Goal: Transaction & Acquisition: Purchase product/service

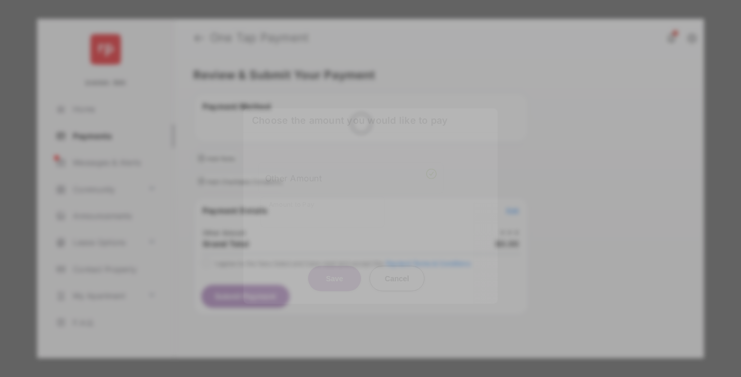
click at [351, 169] on div "Other Amount" at bounding box center [350, 178] width 171 height 18
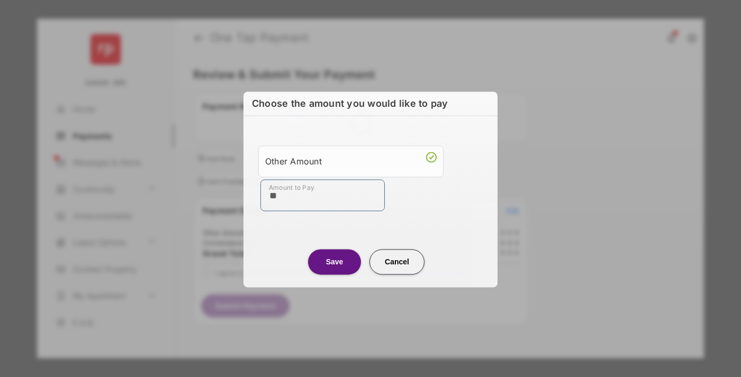
type input "**"
click at [334, 261] on button "Save" at bounding box center [334, 261] width 53 height 25
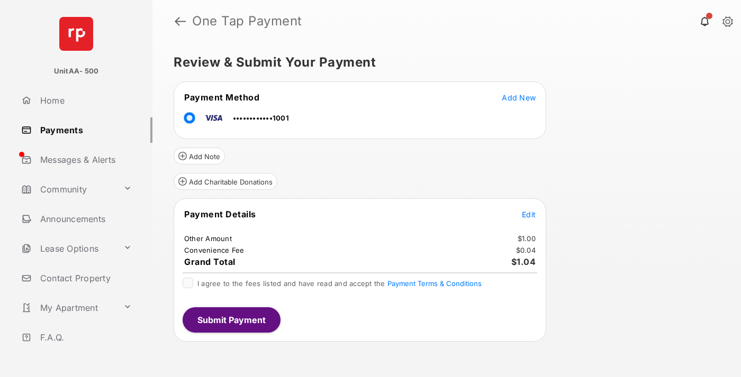
click at [529, 214] on span "Edit" at bounding box center [529, 214] width 14 height 9
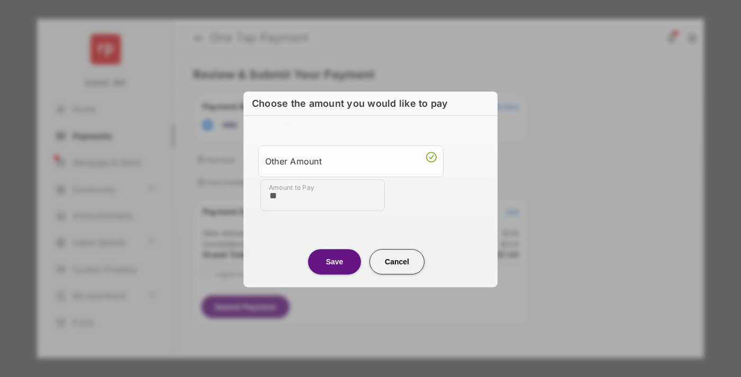
click at [334, 261] on button "Save" at bounding box center [334, 261] width 53 height 25
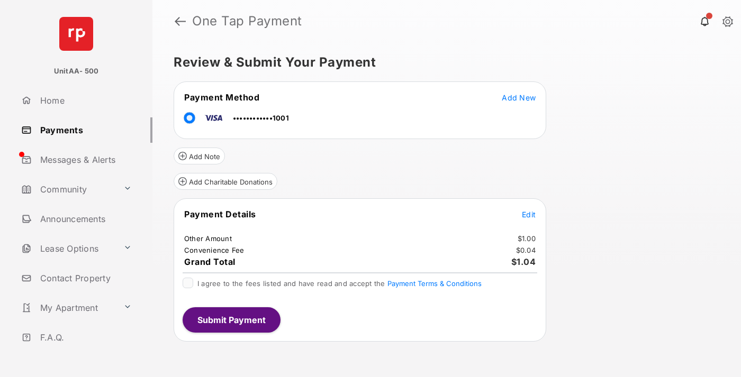
click at [231, 320] on button "Submit Payment" at bounding box center [232, 319] width 98 height 25
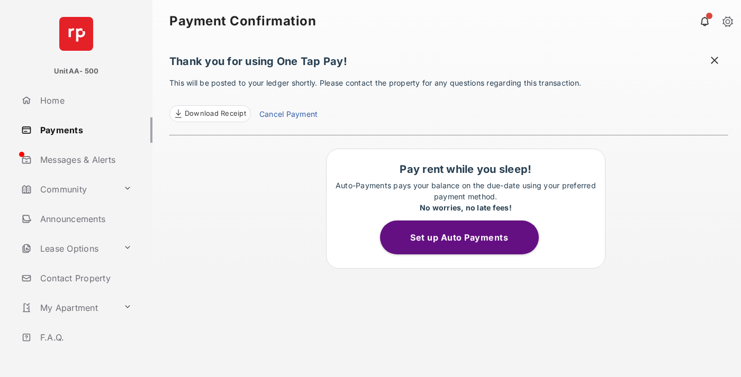
click at [83, 130] on link "Payments" at bounding box center [84, 129] width 135 height 25
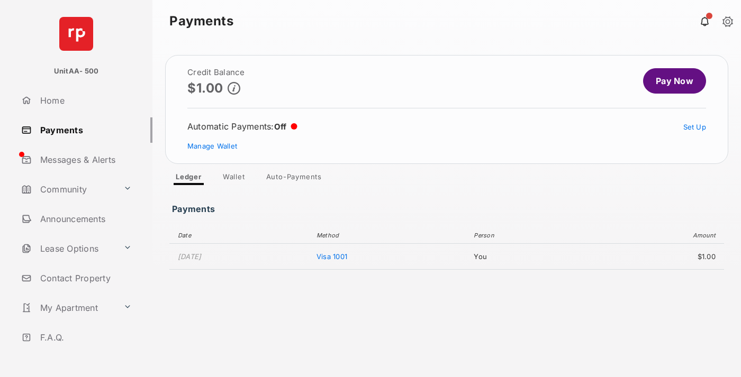
click at [670, 81] on link "Pay Now" at bounding box center [674, 80] width 63 height 25
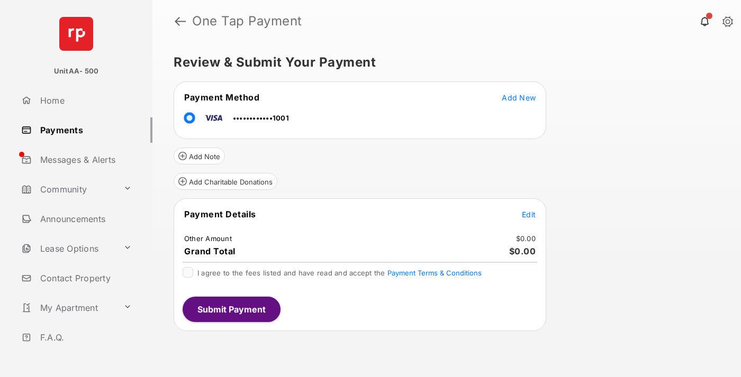
click at [529, 214] on span "Edit" at bounding box center [529, 214] width 14 height 9
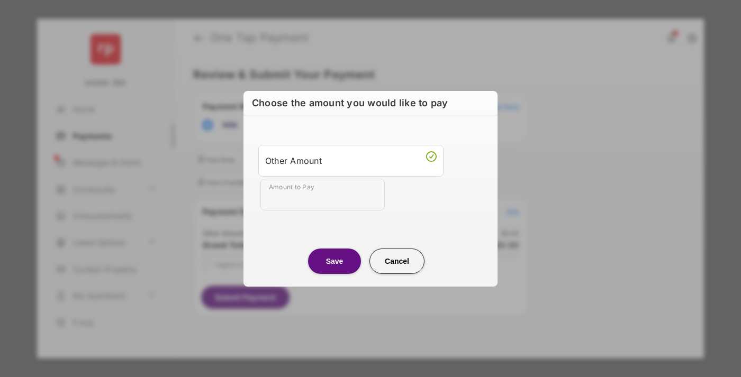
click at [351, 160] on div "Other Amount" at bounding box center [350, 161] width 171 height 18
type input "**"
click at [334, 261] on button "Save" at bounding box center [334, 261] width 53 height 25
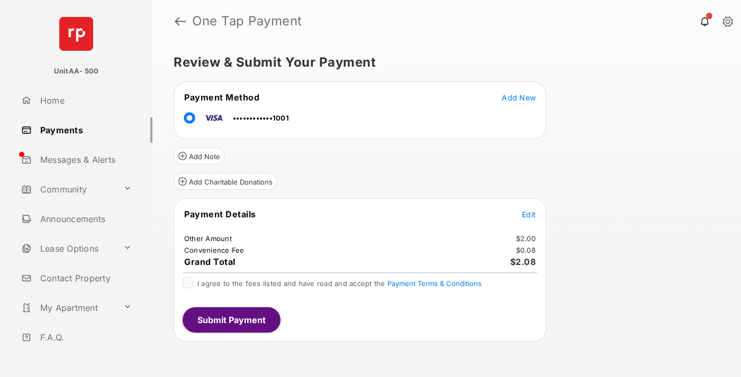
click at [231, 320] on button "Submit Payment" at bounding box center [232, 319] width 98 height 25
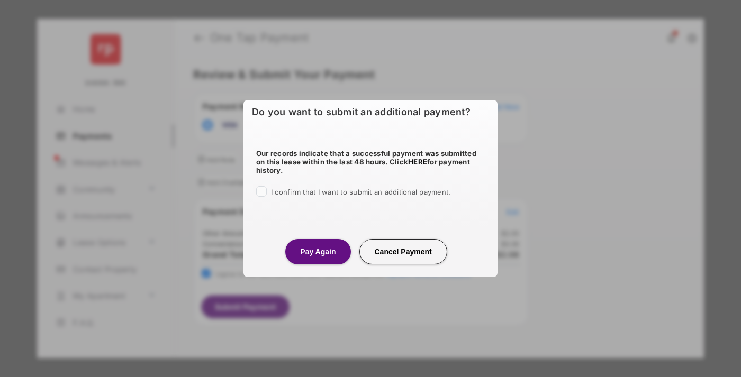
click at [317, 251] on button "Pay Again" at bounding box center [317, 251] width 65 height 25
